Goal: Task Accomplishment & Management: Complete application form

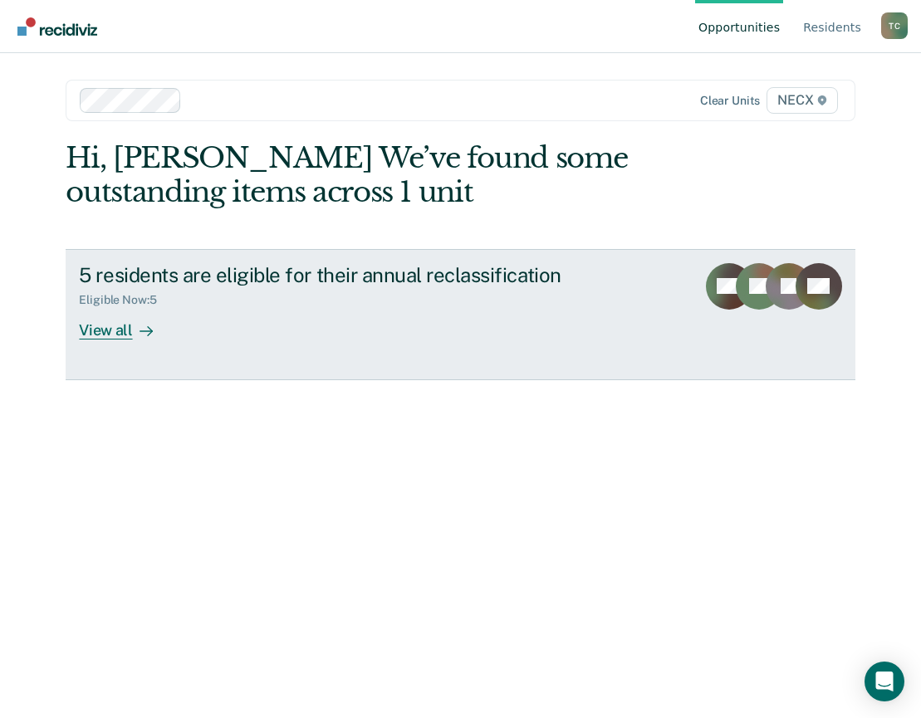
click at [236, 301] on div "Eligible Now : 5" at bounding box center [370, 296] width 583 height 21
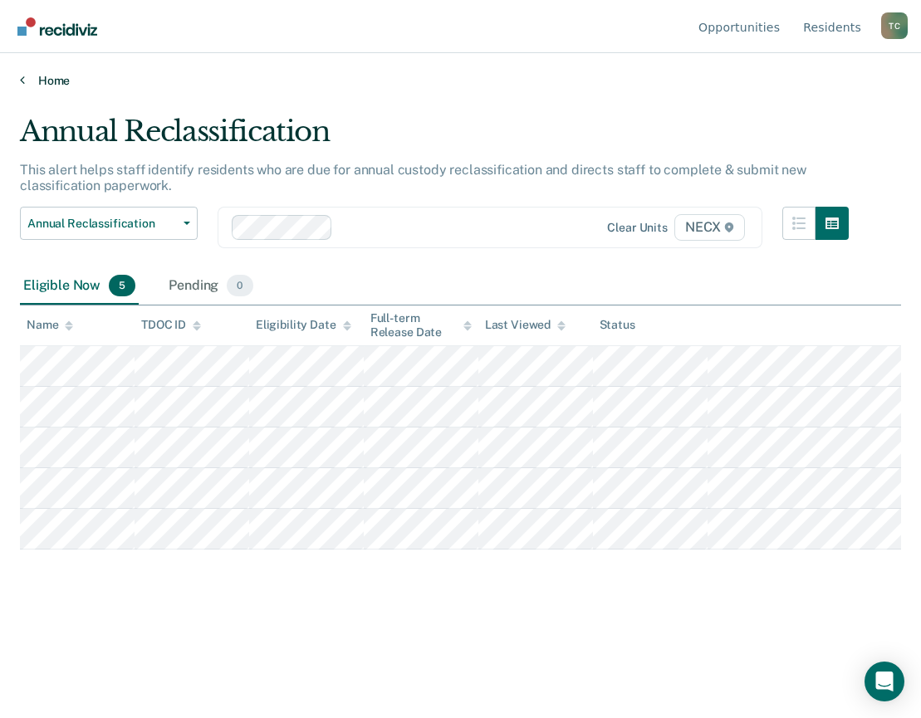
click at [144, 73] on link "Home" at bounding box center [460, 80] width 881 height 15
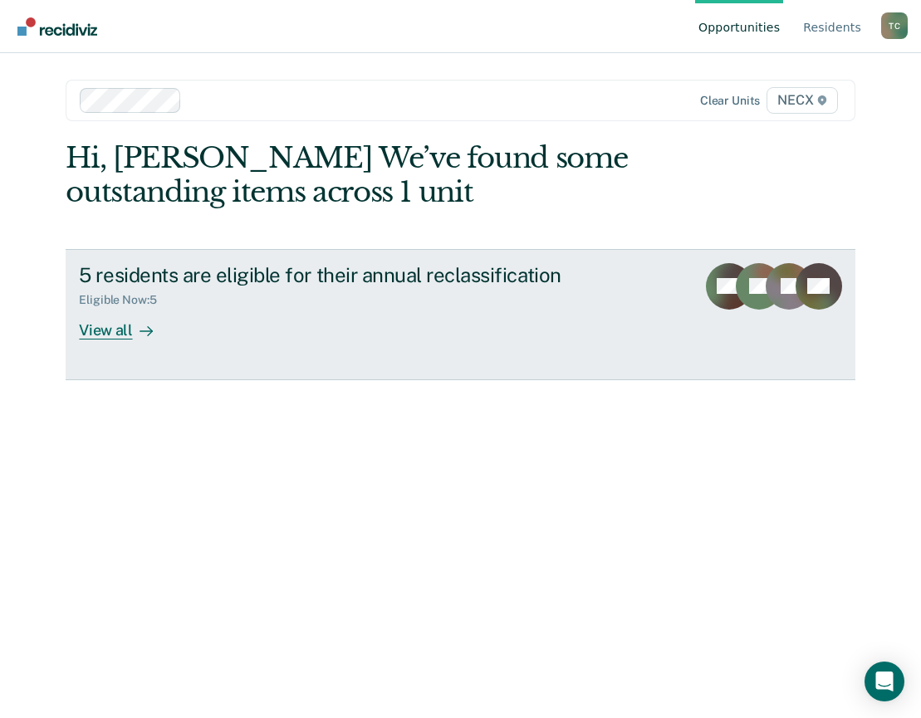
click at [194, 281] on div "5 residents are eligible for their annual reclassification" at bounding box center [370, 275] width 583 height 24
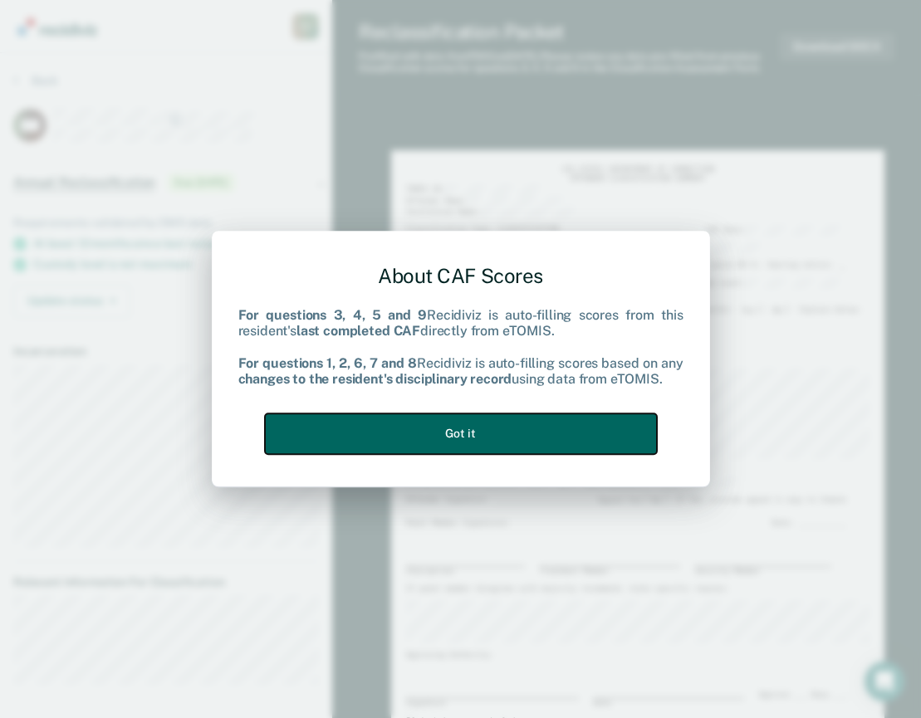
click at [490, 426] on button "Got it" at bounding box center [461, 433] width 392 height 41
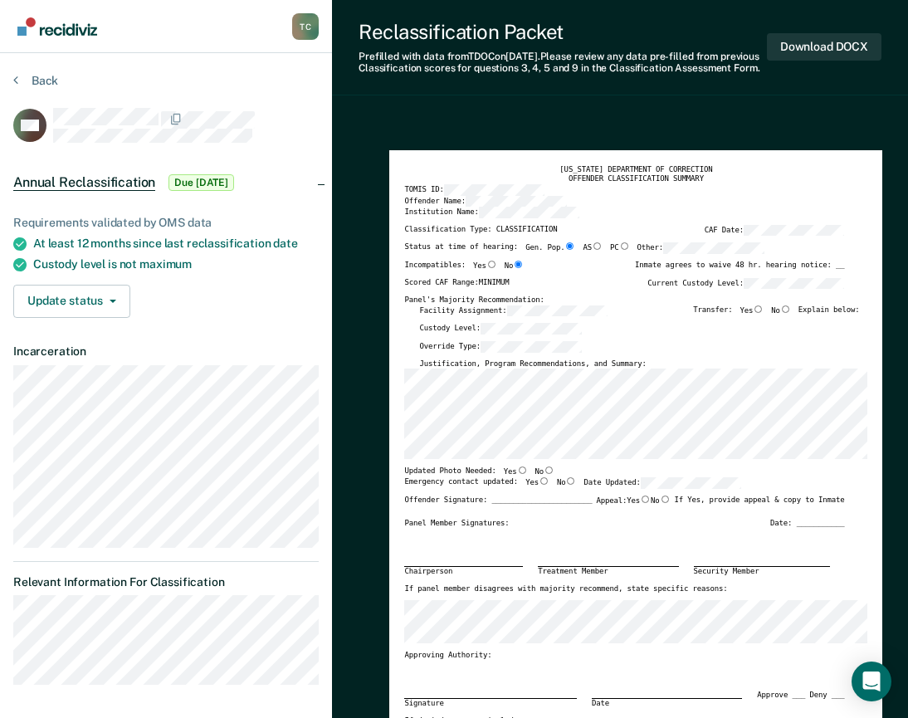
type textarea "x"
